Goal: Obtain resource: Obtain resource

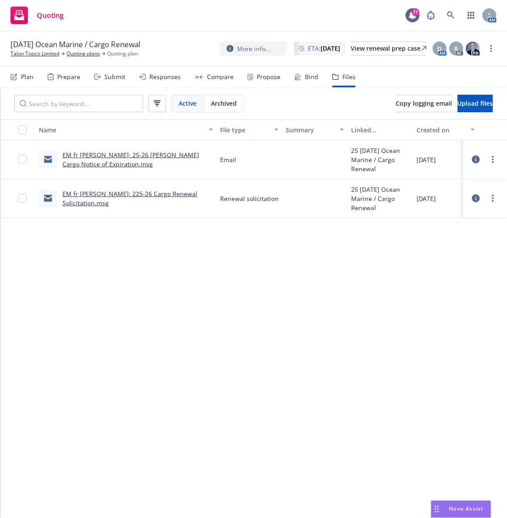
click at [295, 22] on div "Quoting 77 AM" at bounding box center [253, 15] width 507 height 31
click at [30, 56] on link "Talon Topco Limited" at bounding box center [34, 54] width 49 height 8
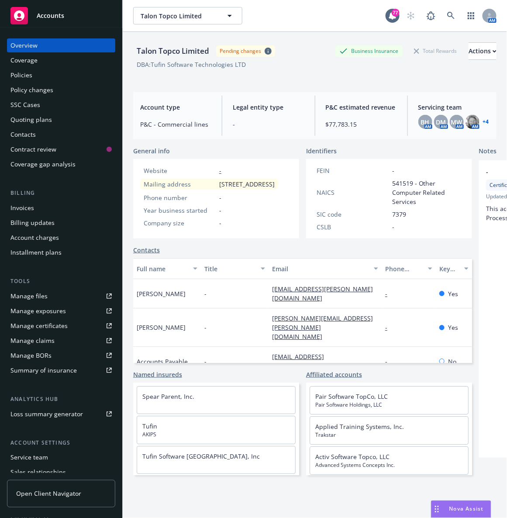
click at [40, 21] on div "Accounts" at bounding box center [60, 15] width 101 height 17
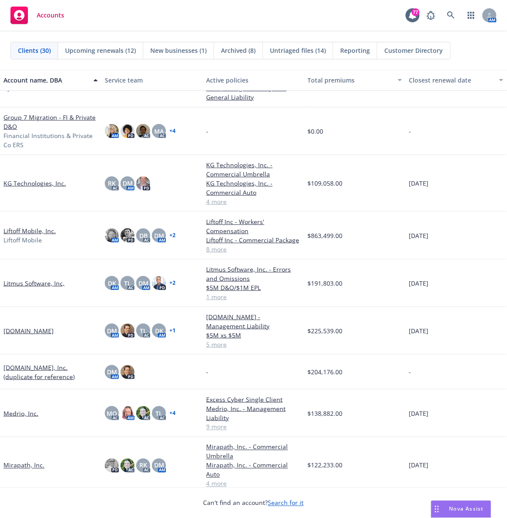
scroll to position [429, 0]
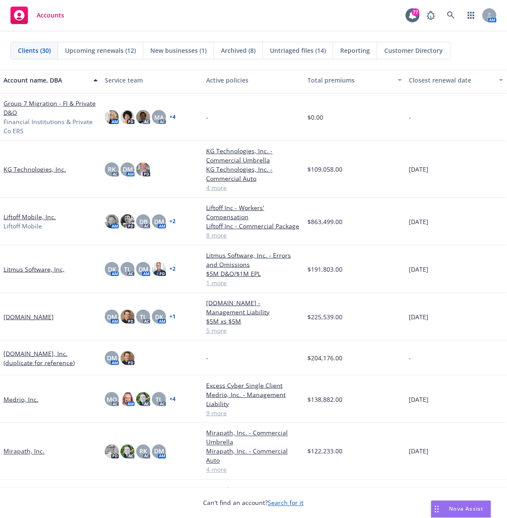
click at [21, 395] on link "Medrio, Inc." at bounding box center [20, 399] width 35 height 9
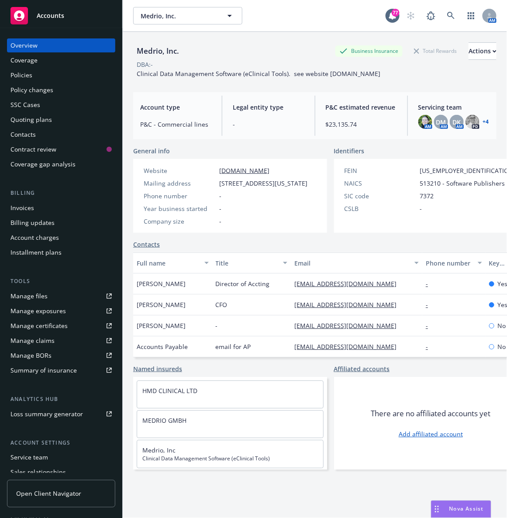
click at [48, 75] on div "Policies" at bounding box center [60, 75] width 101 height 14
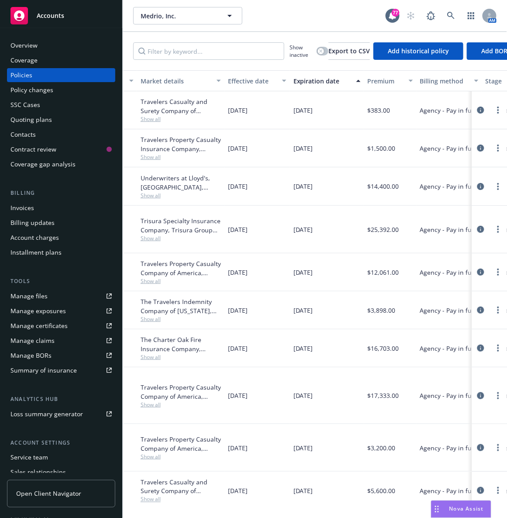
scroll to position [0, 468]
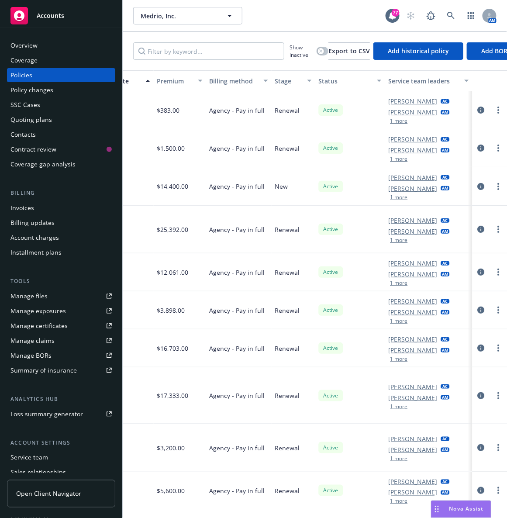
click at [390, 241] on button "1 more" at bounding box center [398, 240] width 17 height 5
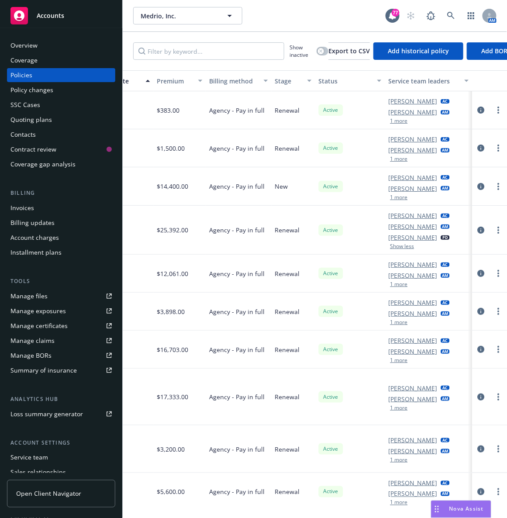
click at [290, 3] on div "Medrio, Inc. Medrio, Inc. 77 AM" at bounding box center [315, 15] width 384 height 31
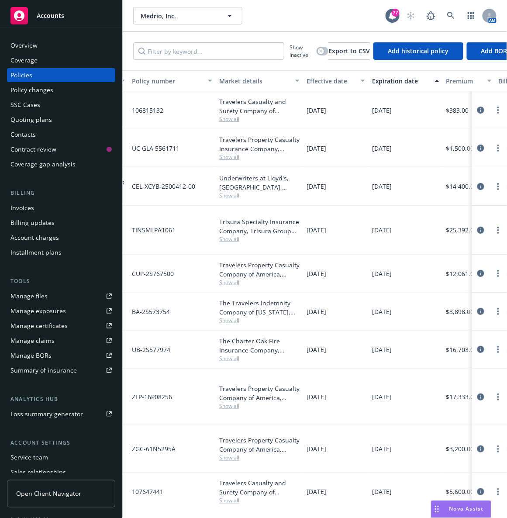
scroll to position [0, 0]
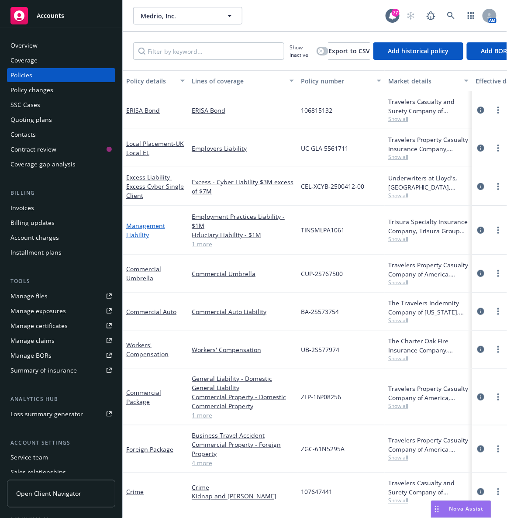
click at [134, 225] on link "Management Liability" at bounding box center [145, 229] width 39 height 17
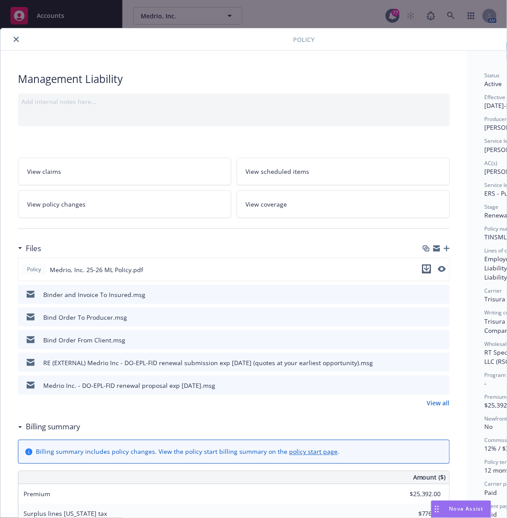
click at [428, 271] on icon "download file" at bounding box center [426, 269] width 7 height 7
click at [15, 43] on button "close" at bounding box center [16, 39] width 10 height 10
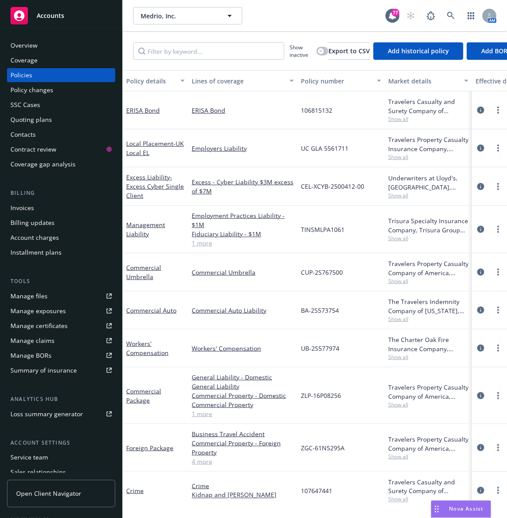
click at [52, 12] on span "Accounts" at bounding box center [51, 15] width 28 height 7
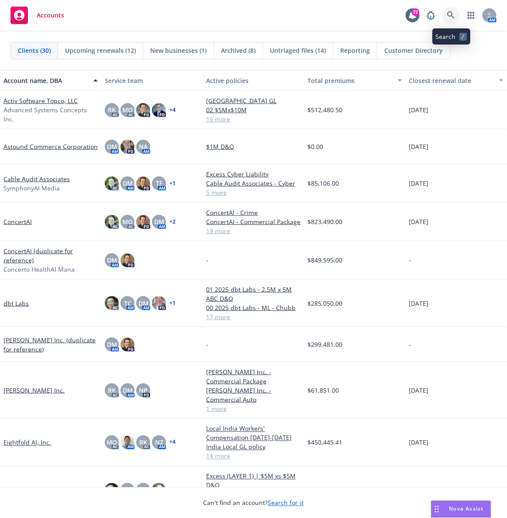
click at [447, 16] on icon at bounding box center [451, 15] width 8 height 8
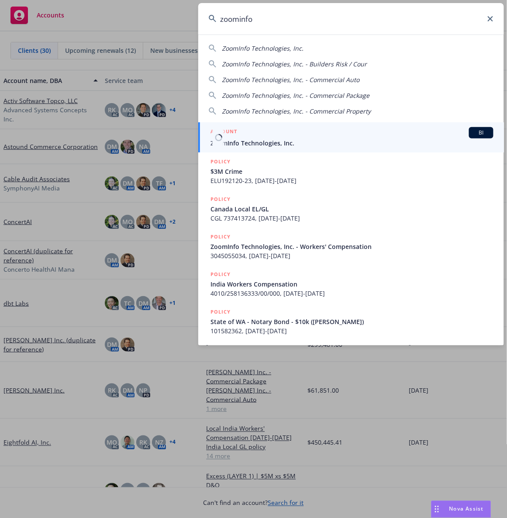
type input "zoominfo"
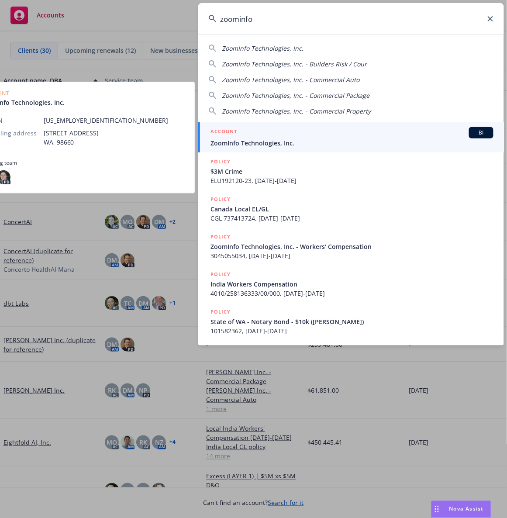
click at [237, 138] on span "ZoomInfo Technologies, Inc." at bounding box center [352, 142] width 283 height 9
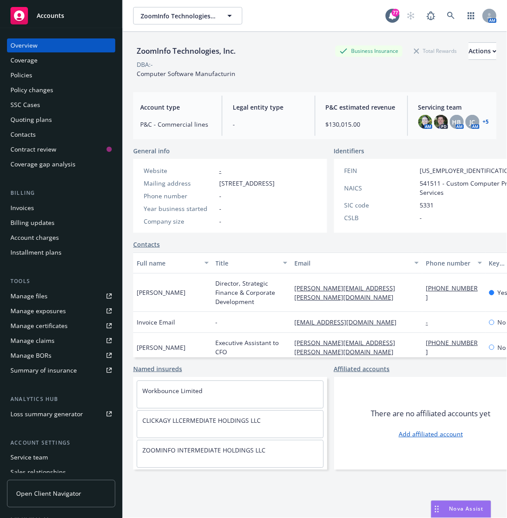
click at [46, 78] on div "Policies" at bounding box center [60, 75] width 101 height 14
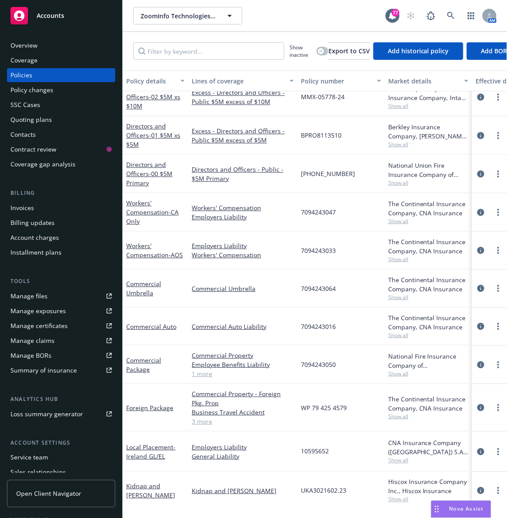
scroll to position [594, 0]
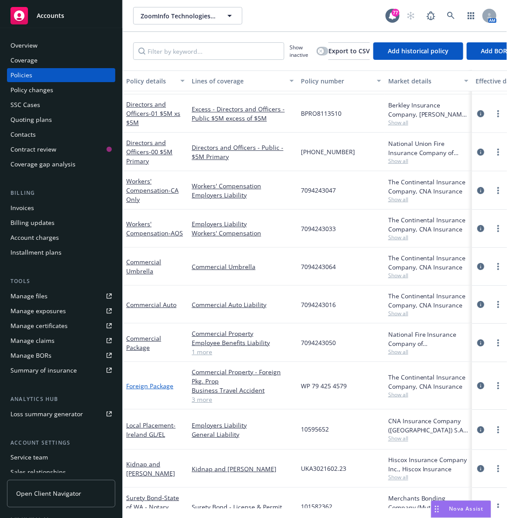
click at [133, 387] on link "Foreign Package" at bounding box center [149, 386] width 47 height 8
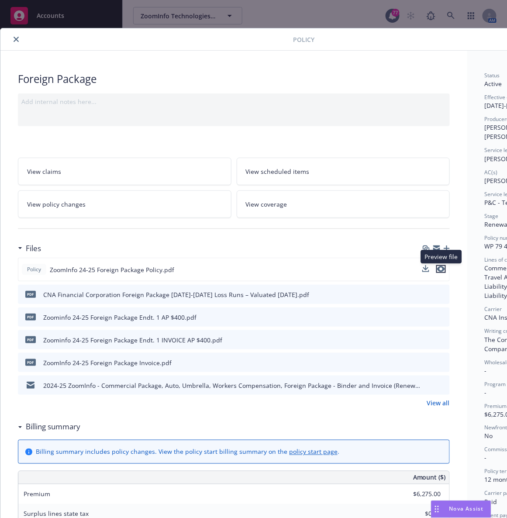
click at [440, 268] on icon "preview file" at bounding box center [441, 269] width 8 height 6
click at [11, 41] on button "close" at bounding box center [16, 39] width 10 height 10
